Goal: Task Accomplishment & Management: Complete application form

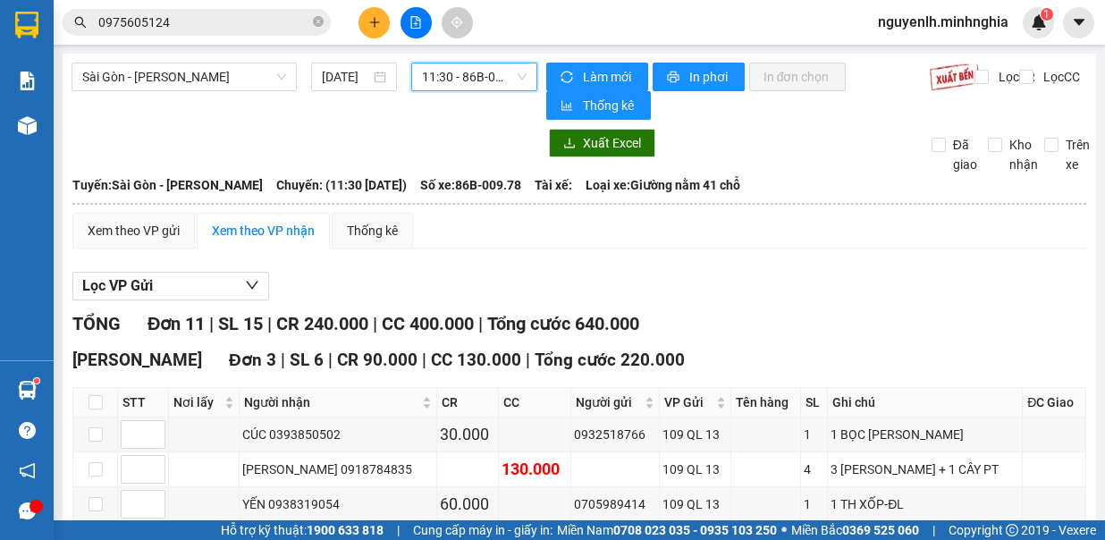
click at [447, 74] on span "11:30 - 86B-009.78" at bounding box center [474, 76] width 105 height 27
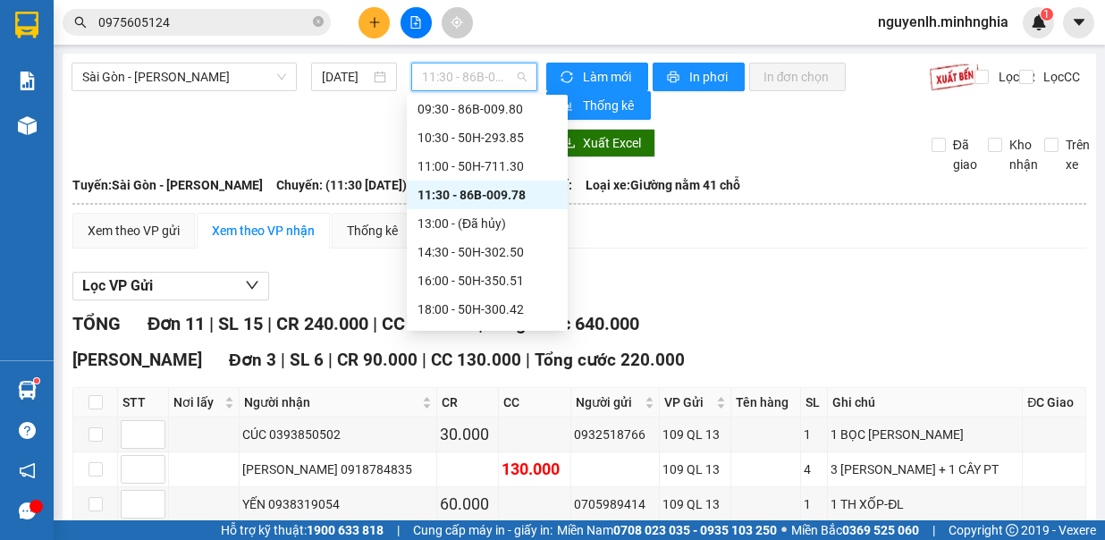
scroll to position [89, 0]
click at [494, 250] on div "14:30 - 50H-302.50" at bounding box center [487, 252] width 139 height 20
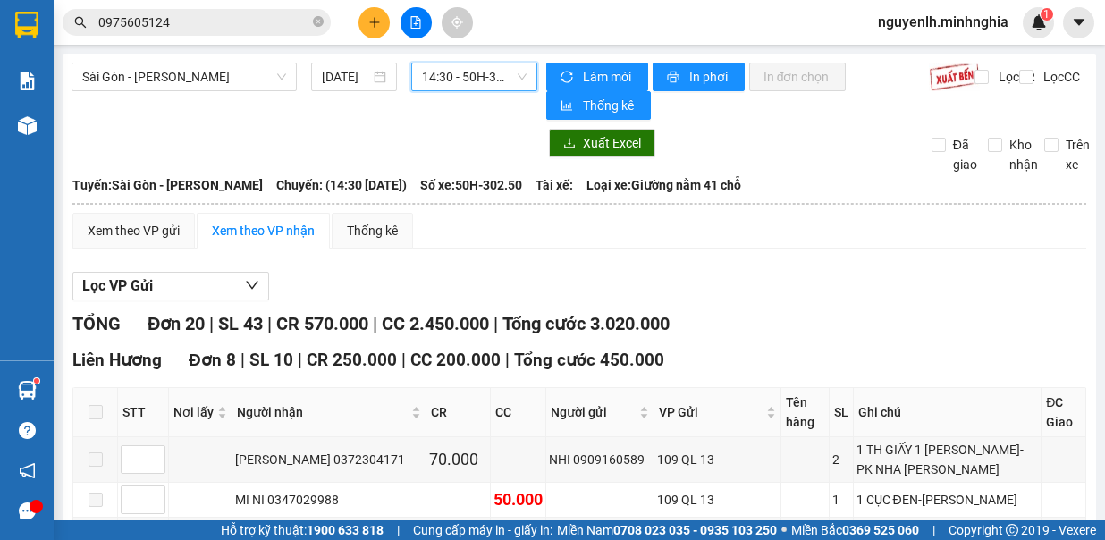
scroll to position [358, 0]
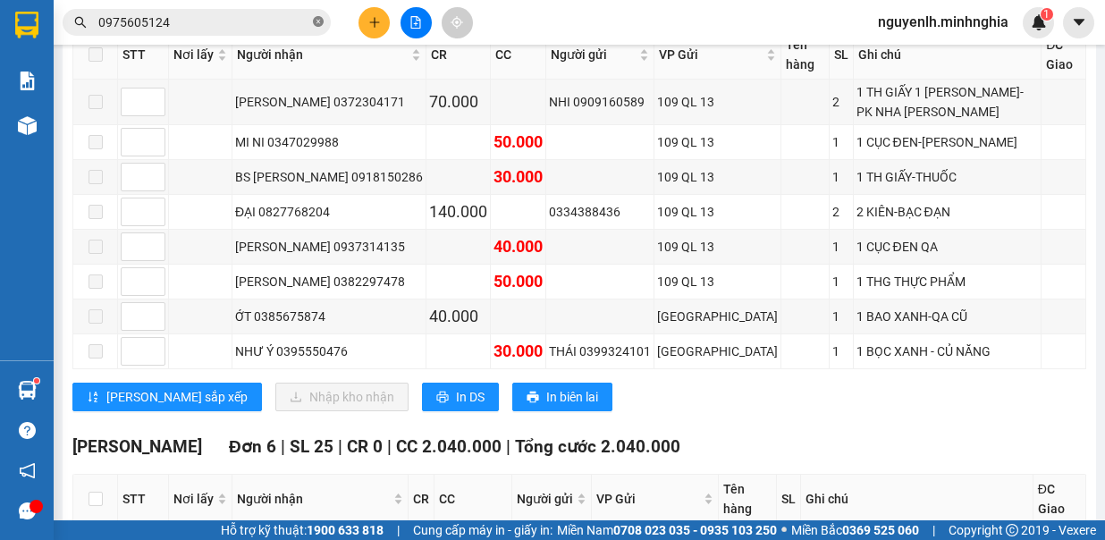
click at [315, 24] on icon "close-circle" at bounding box center [318, 21] width 11 height 11
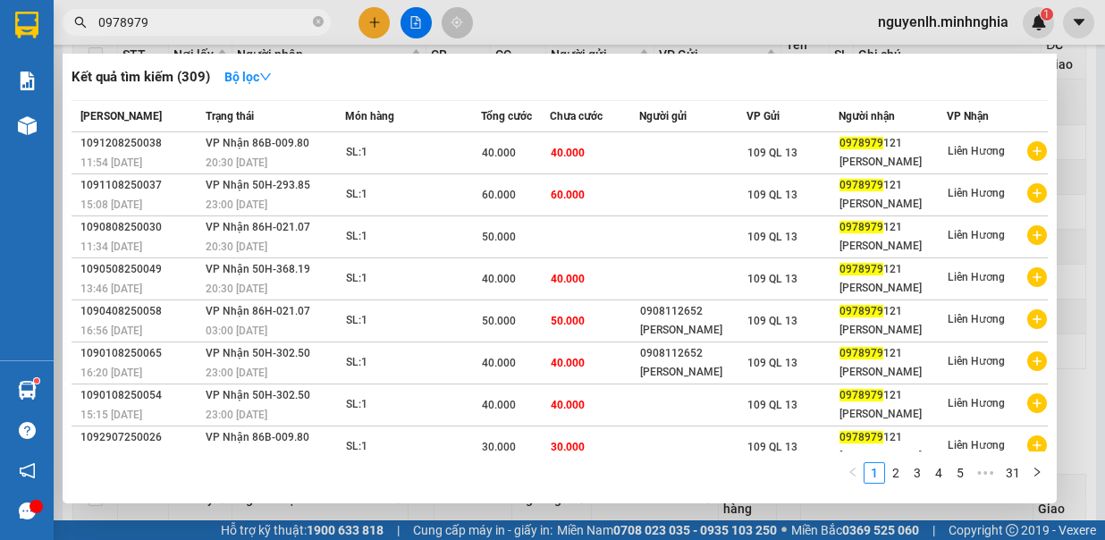
type input "0978979"
click at [515, 10] on div at bounding box center [552, 270] width 1105 height 540
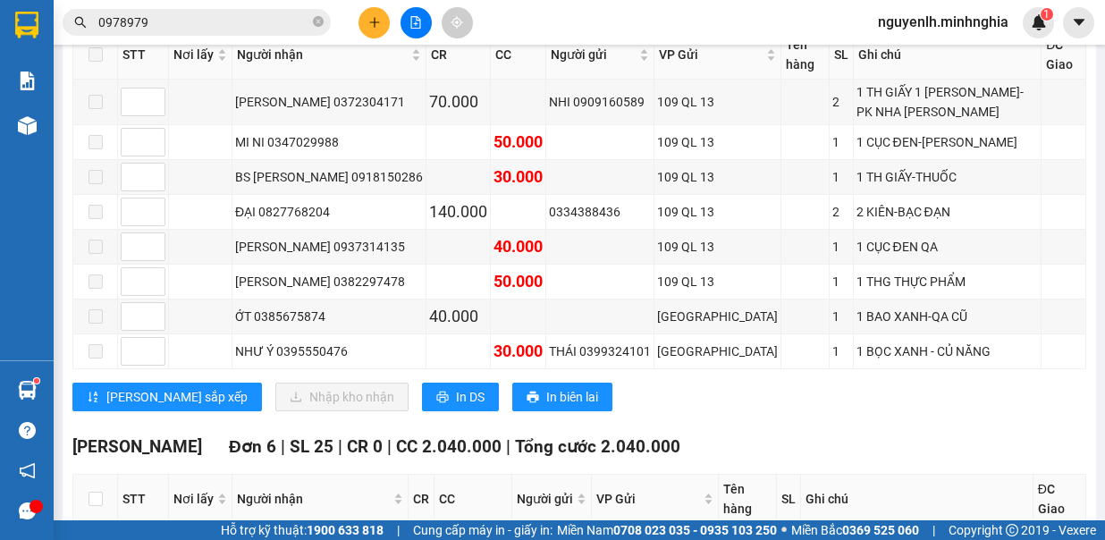
click at [280, 18] on input "0978979" at bounding box center [203, 23] width 211 height 20
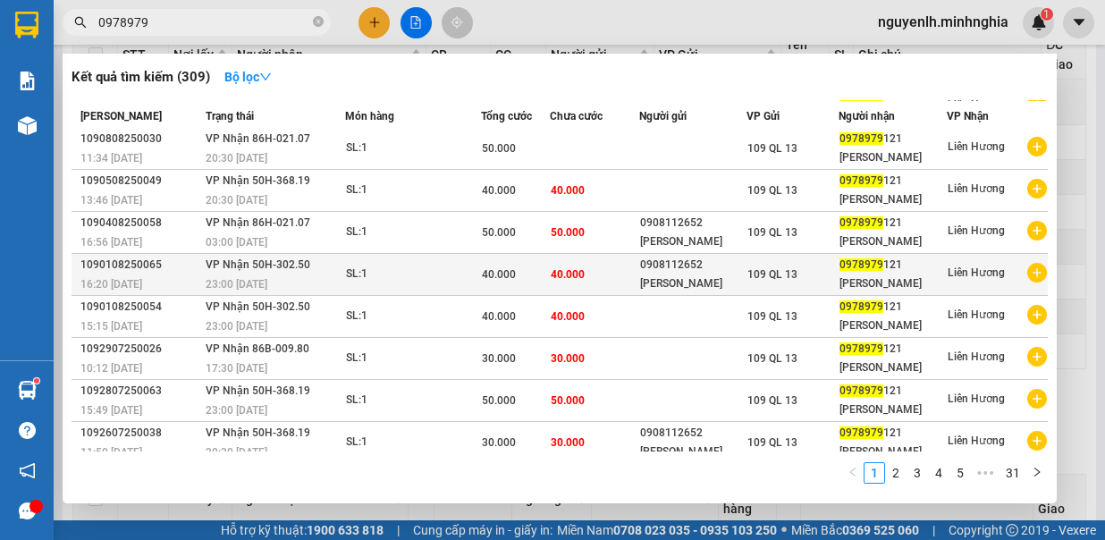
scroll to position [0, 0]
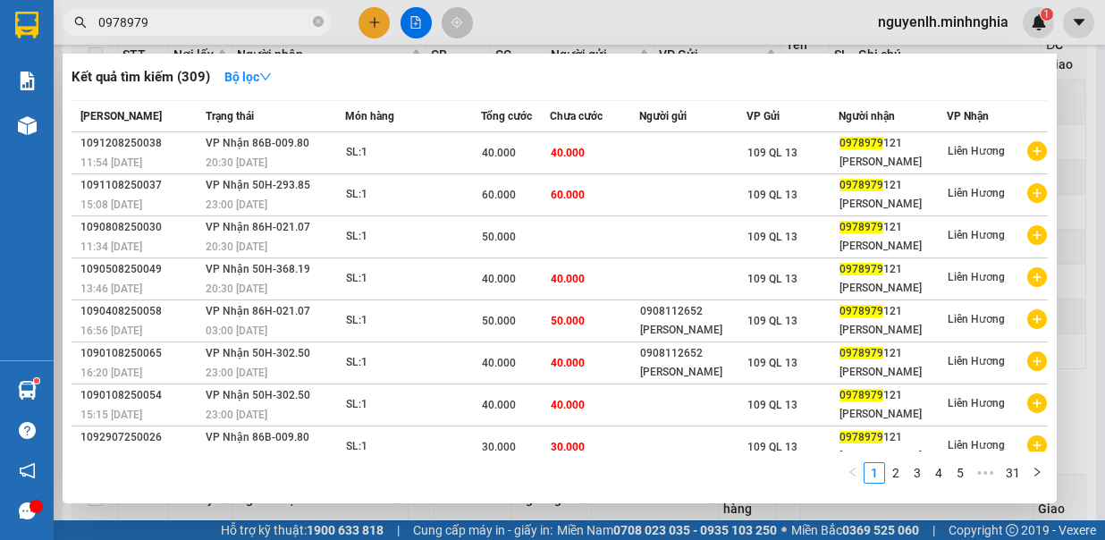
click at [655, 30] on div at bounding box center [552, 270] width 1105 height 540
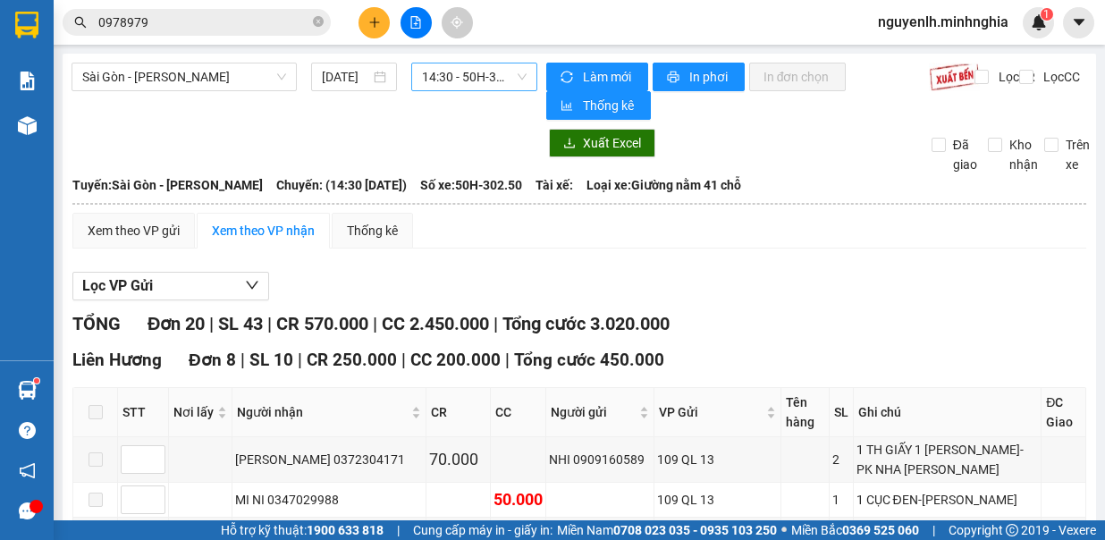
click at [466, 77] on span "14:30 - 50H-302.50" at bounding box center [474, 76] width 105 height 27
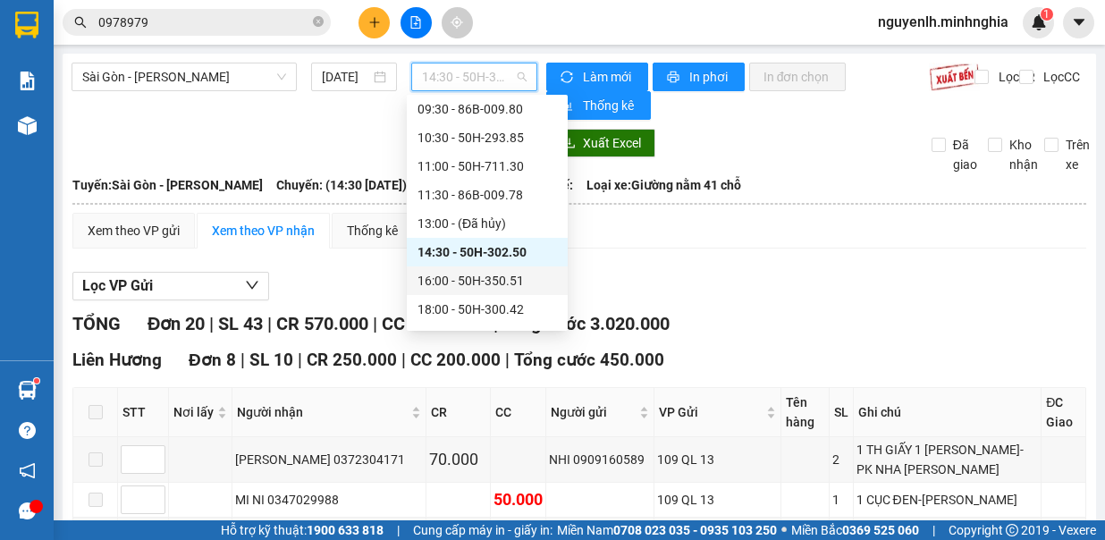
click at [484, 269] on div "16:00 - 50H-350.51" at bounding box center [487, 280] width 161 height 29
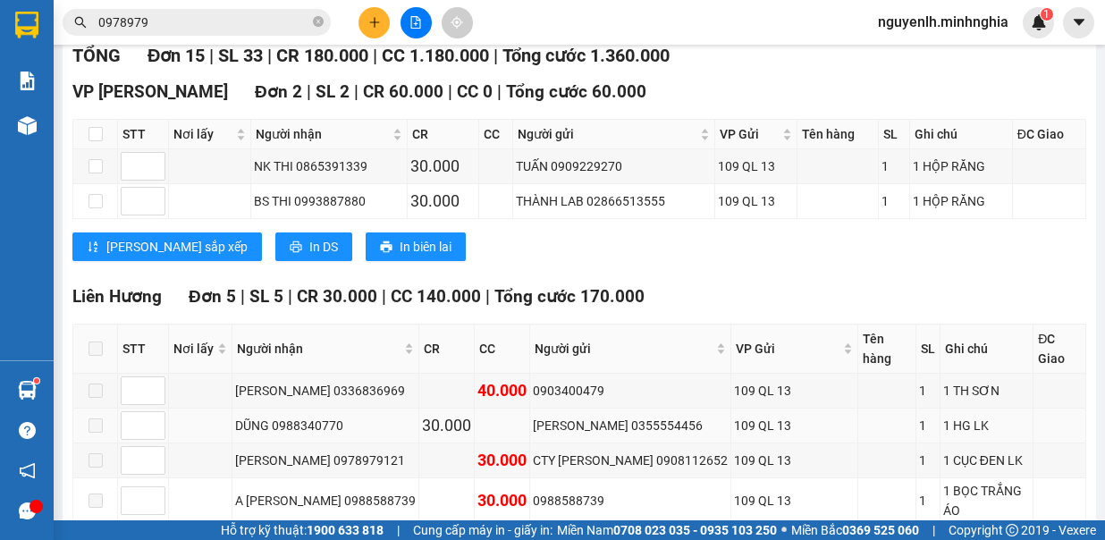
scroll to position [358, 0]
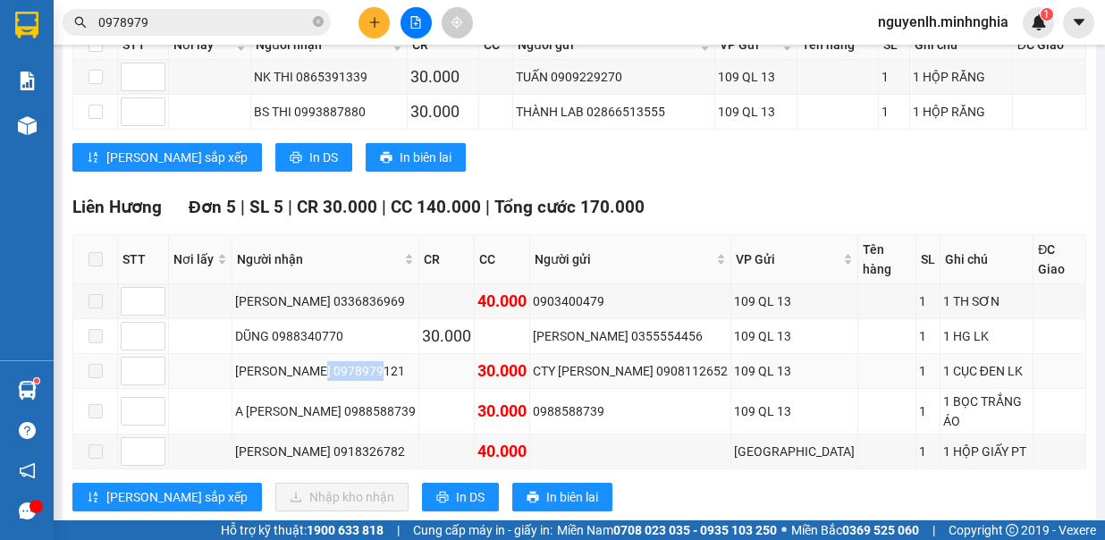
drag, startPoint x: 323, startPoint y: 340, endPoint x: 390, endPoint y: 342, distance: 67.1
click at [390, 361] on div "[PERSON_NAME] 0978979121" at bounding box center [325, 371] width 181 height 20
click at [320, 22] on icon "close-circle" at bounding box center [318, 21] width 11 height 11
paste input "0978979121"
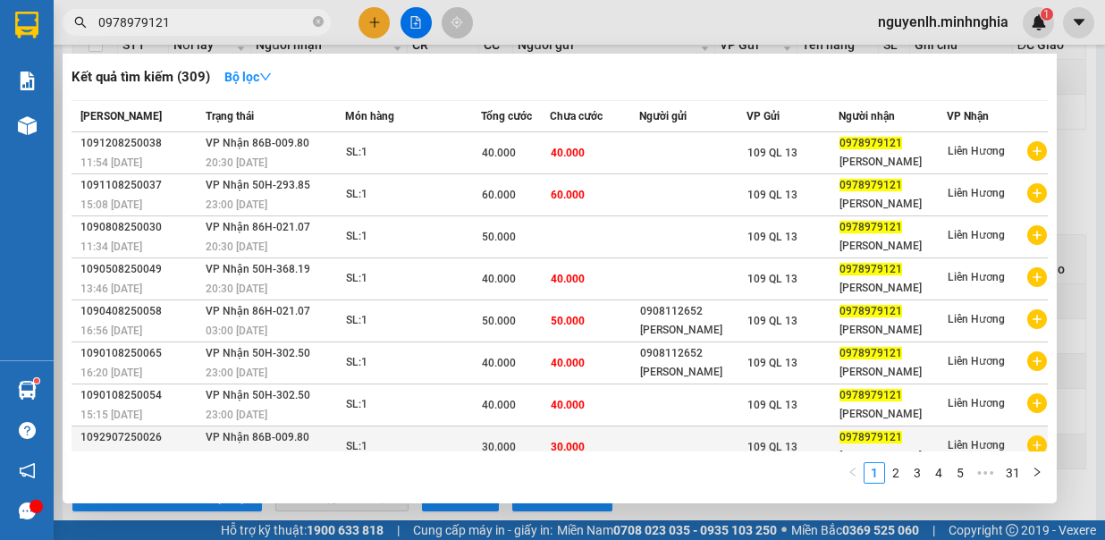
scroll to position [89, 0]
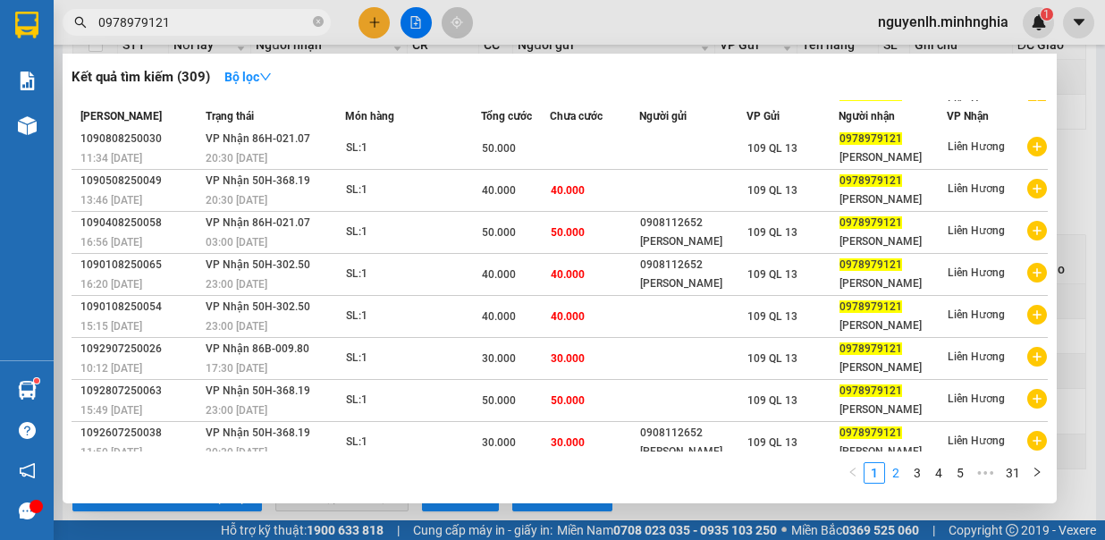
type input "0978979121"
click at [894, 468] on link "2" at bounding box center [896, 473] width 20 height 20
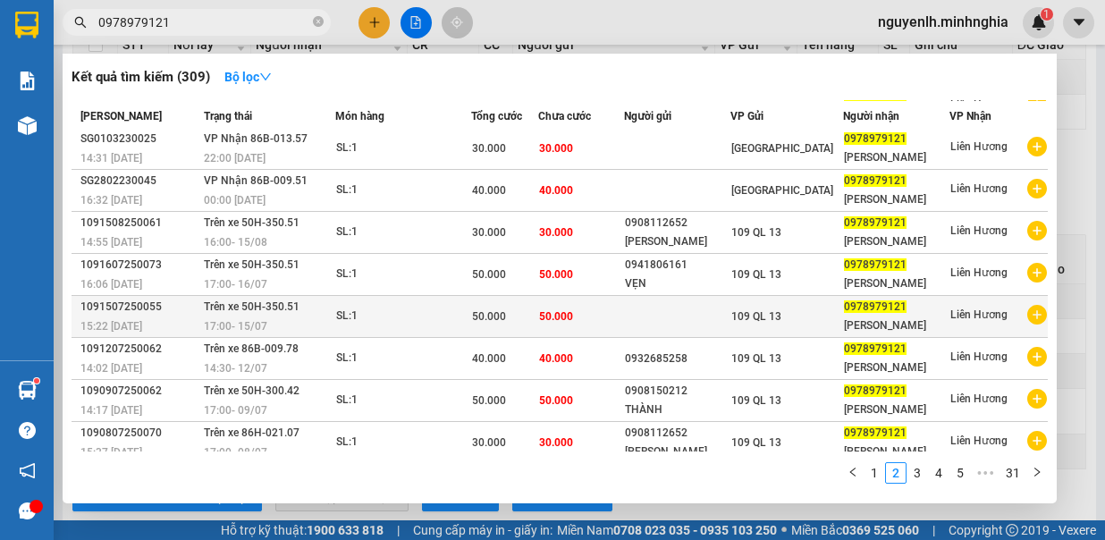
scroll to position [0, 0]
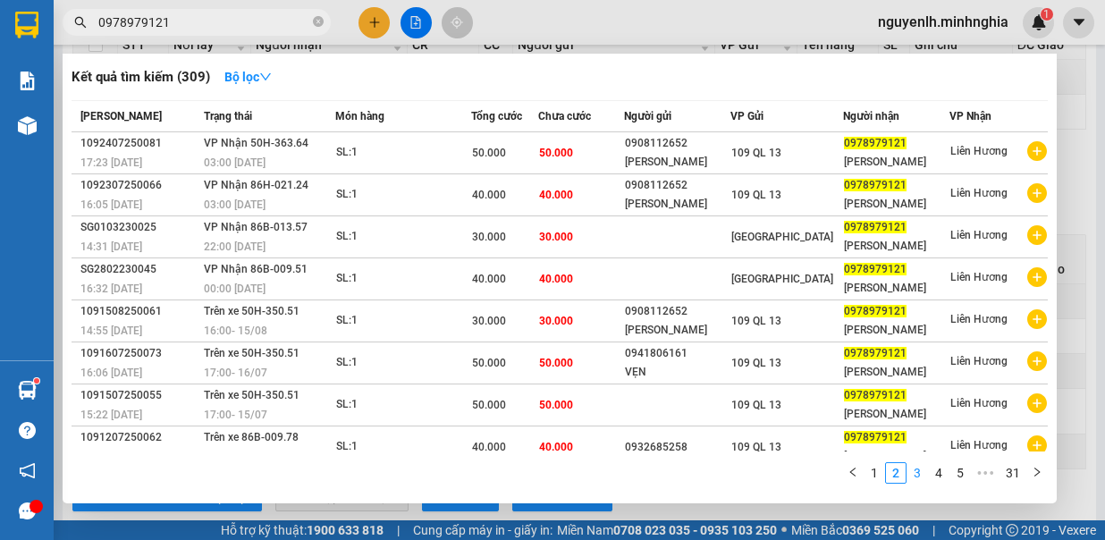
click at [917, 472] on link "3" at bounding box center [917, 473] width 20 height 20
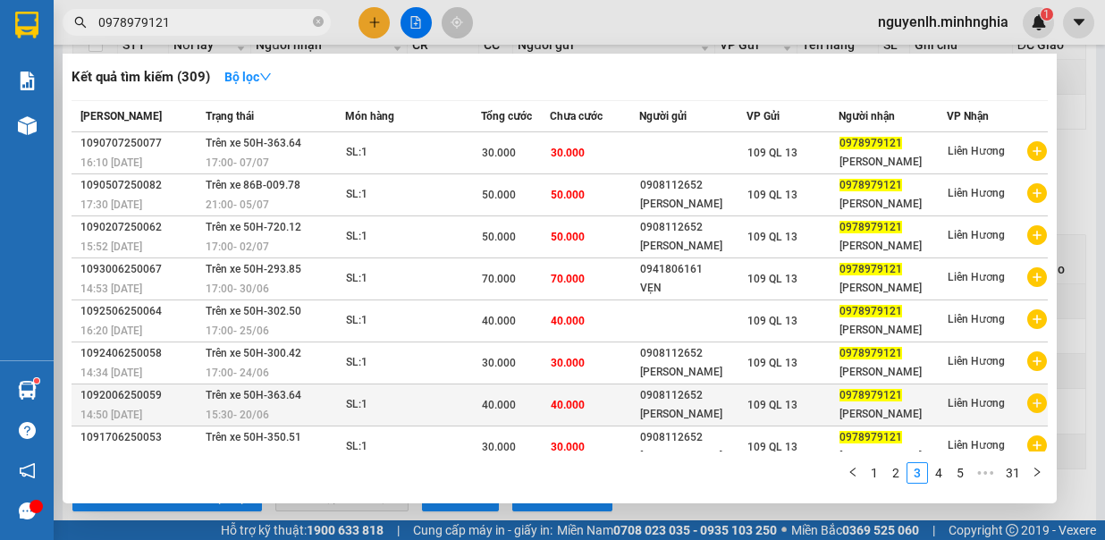
scroll to position [89, 0]
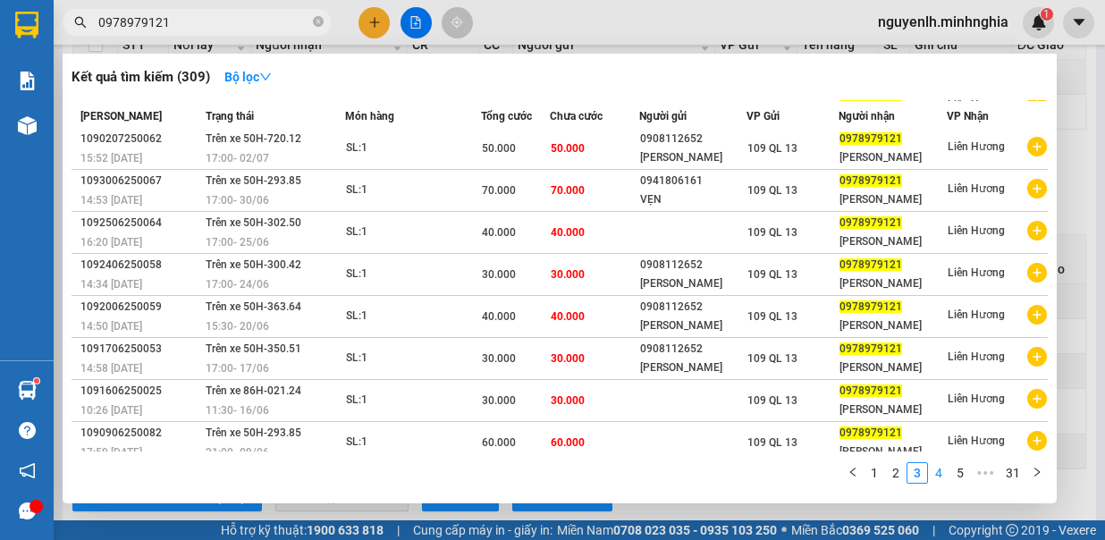
click at [936, 472] on link "4" at bounding box center [939, 473] width 20 height 20
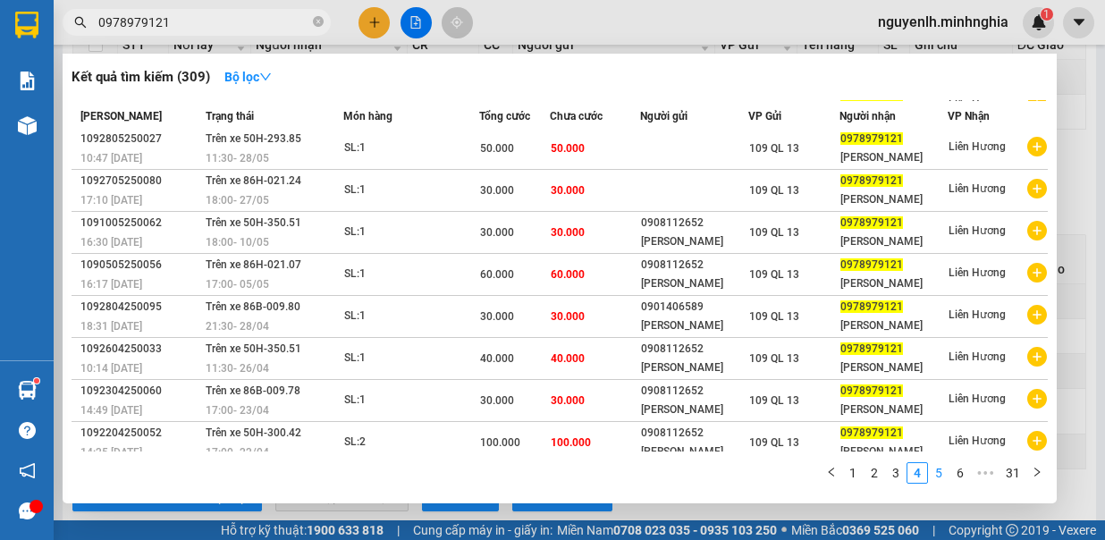
click at [941, 476] on link "5" at bounding box center [939, 473] width 20 height 20
click at [941, 476] on link "6" at bounding box center [939, 473] width 20 height 20
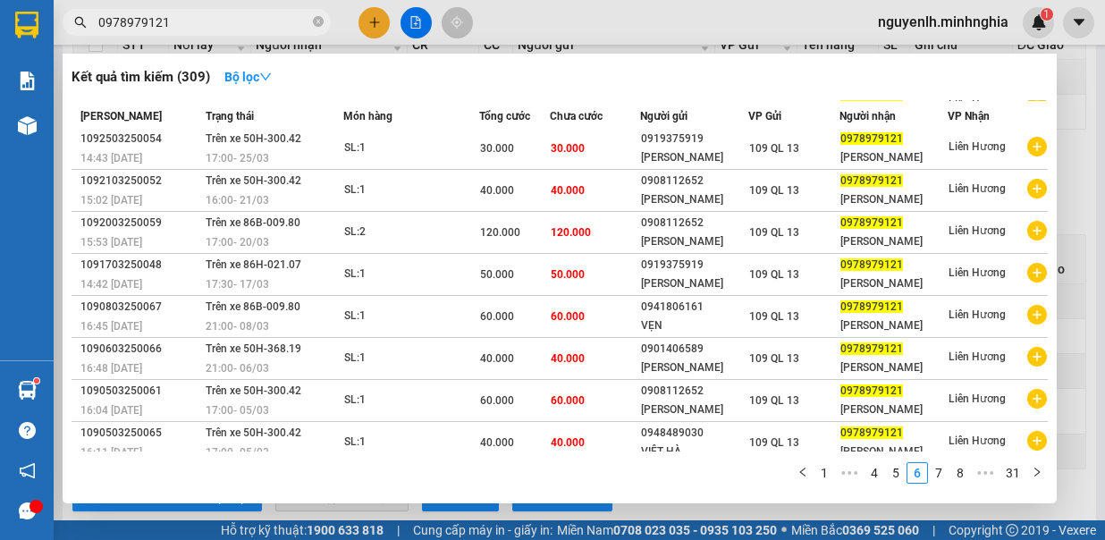
click at [533, 25] on div at bounding box center [552, 270] width 1105 height 540
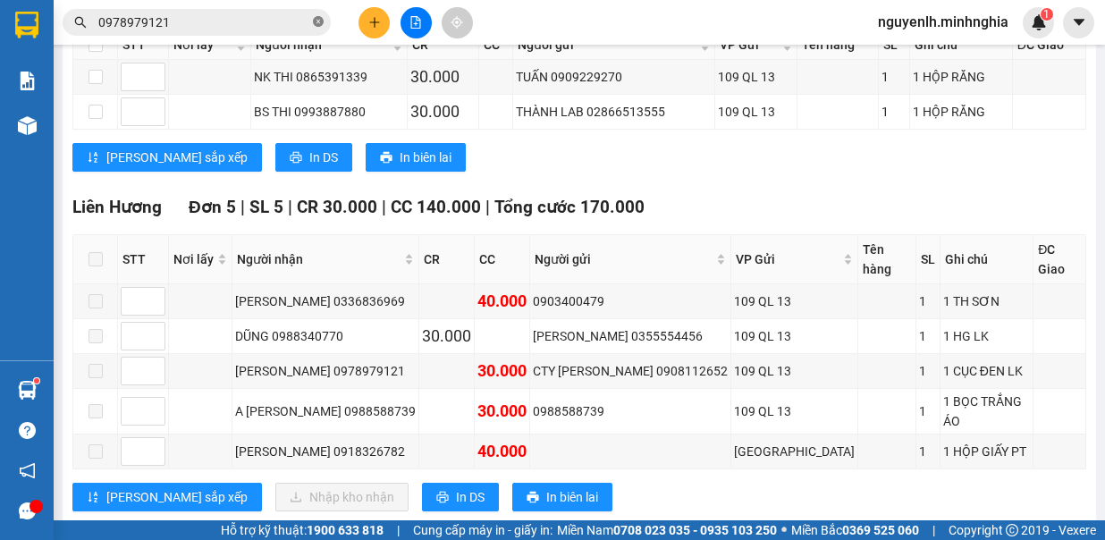
click at [318, 22] on icon "close-circle" at bounding box center [318, 21] width 11 height 11
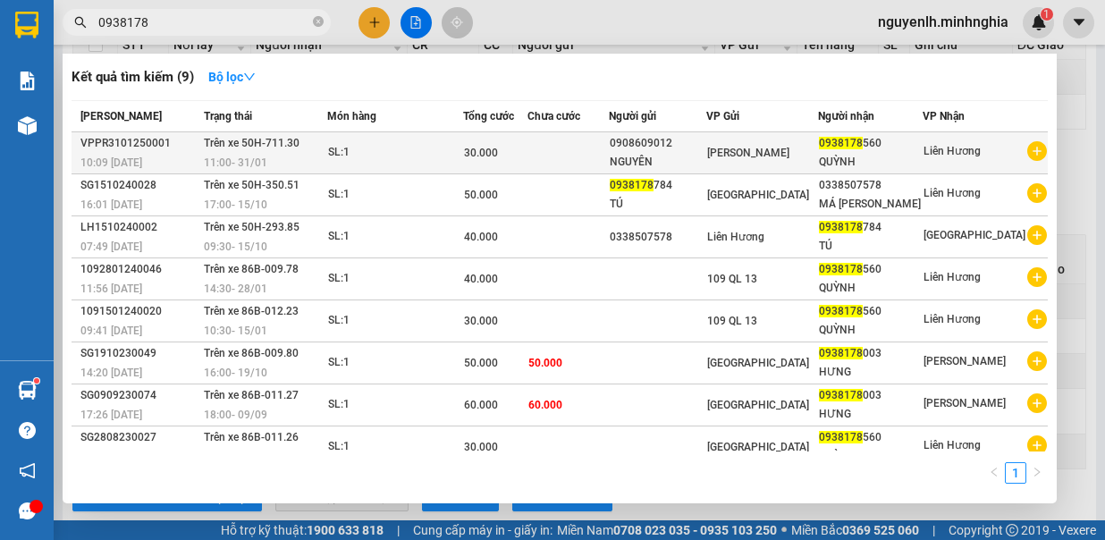
type input "0938178"
click at [527, 147] on div "30.000" at bounding box center [495, 153] width 63 height 20
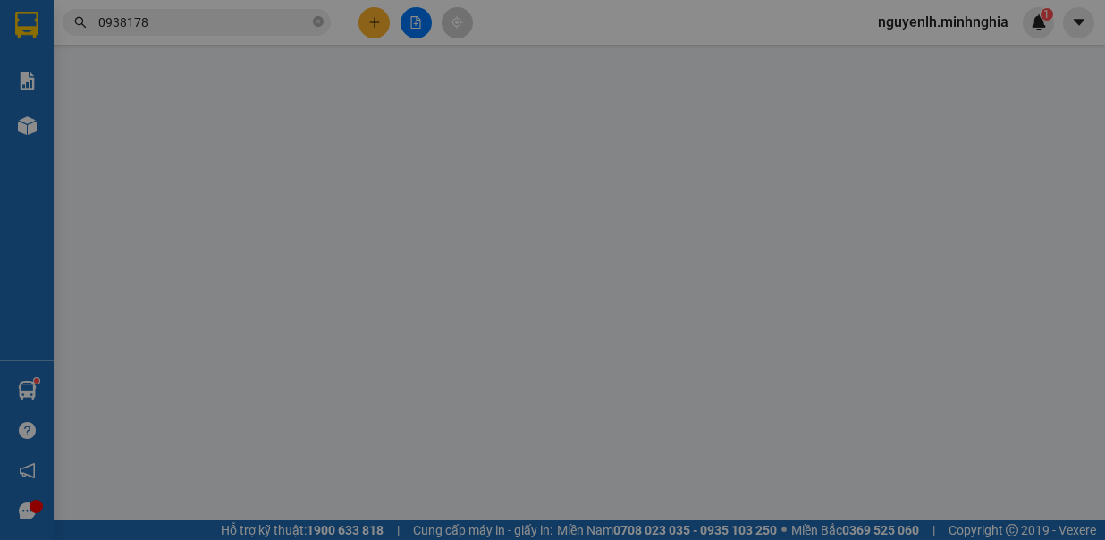
click at [780, 157] on div "CMND/Passport" at bounding box center [858, 152] width 156 height 27
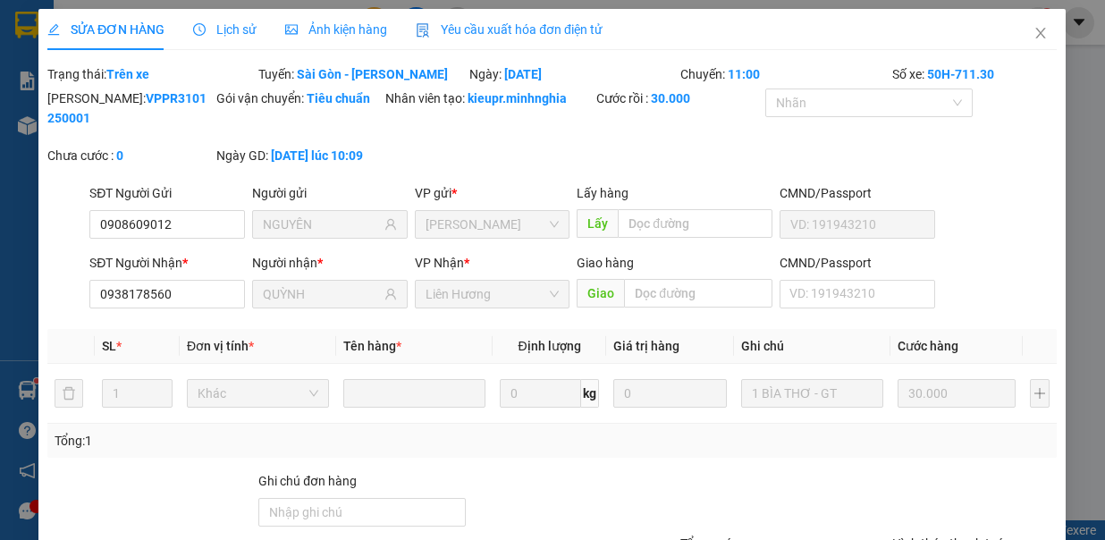
type input "0908609012"
type input "NGUYÊN"
type input "0938178560"
type input "QUỲNH"
type input "30.000"
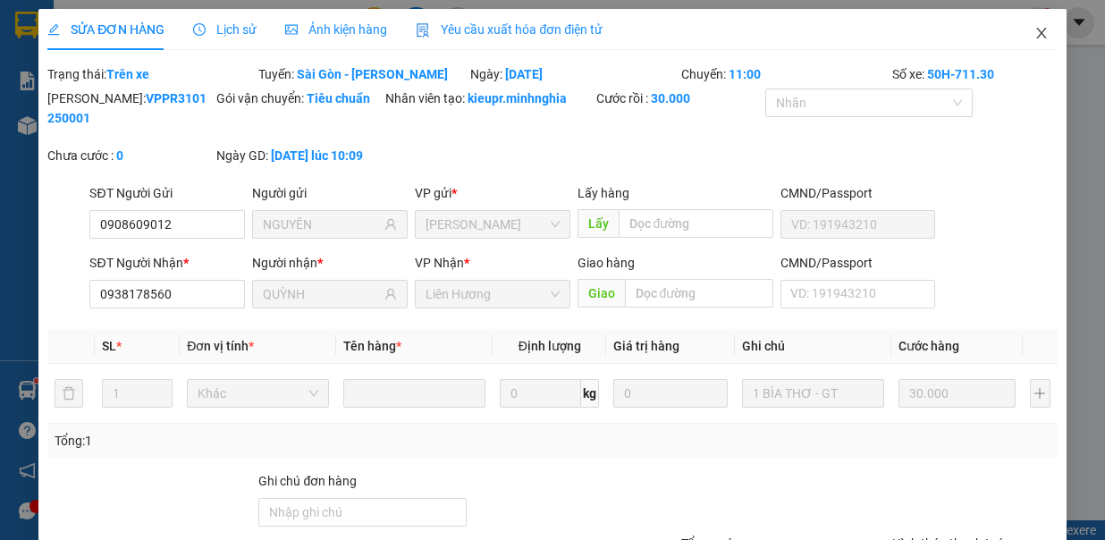
click at [1034, 29] on icon "close" at bounding box center [1041, 33] width 14 height 14
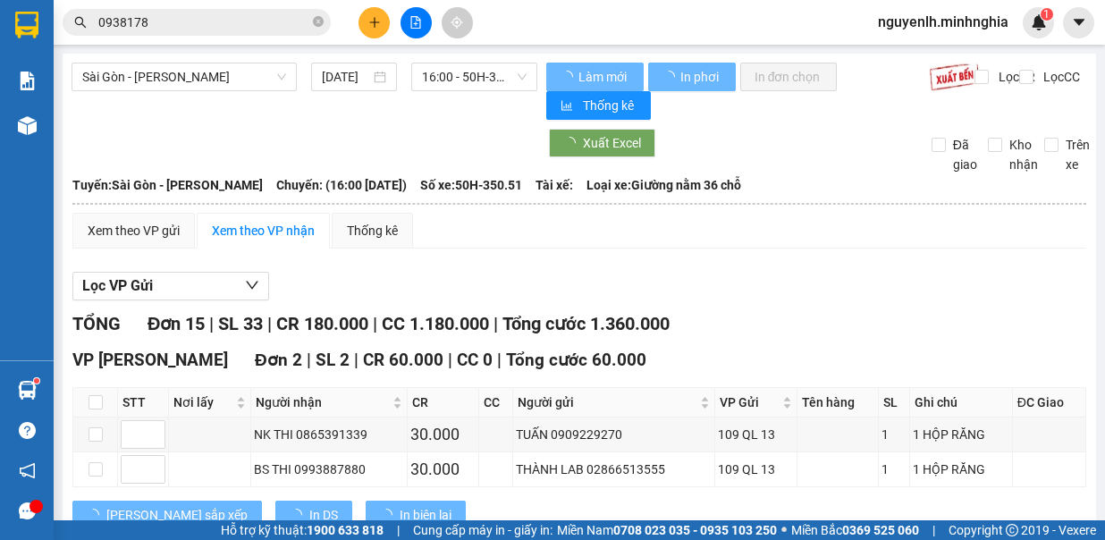
click at [218, 21] on input "0938178" at bounding box center [203, 23] width 211 height 20
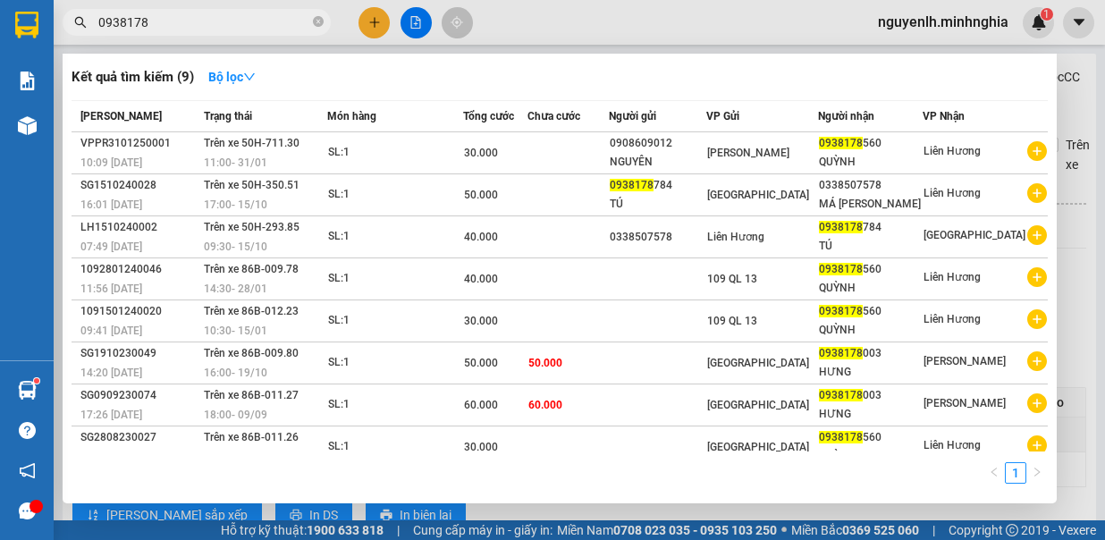
click at [536, 37] on div at bounding box center [552, 270] width 1105 height 540
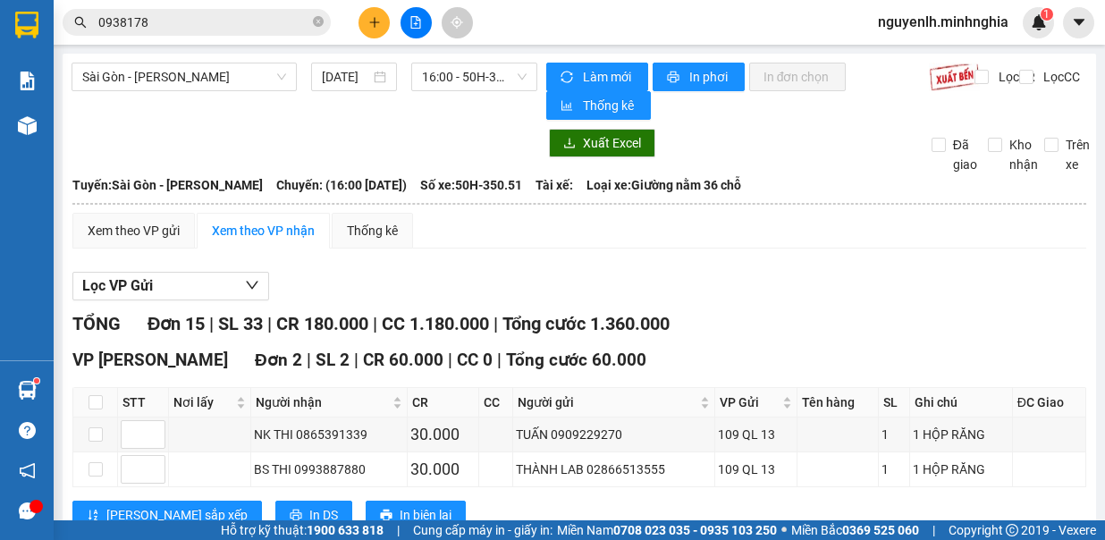
click at [207, 21] on input "0938178" at bounding box center [203, 23] width 211 height 20
